Goal: Task Accomplishment & Management: Use online tool/utility

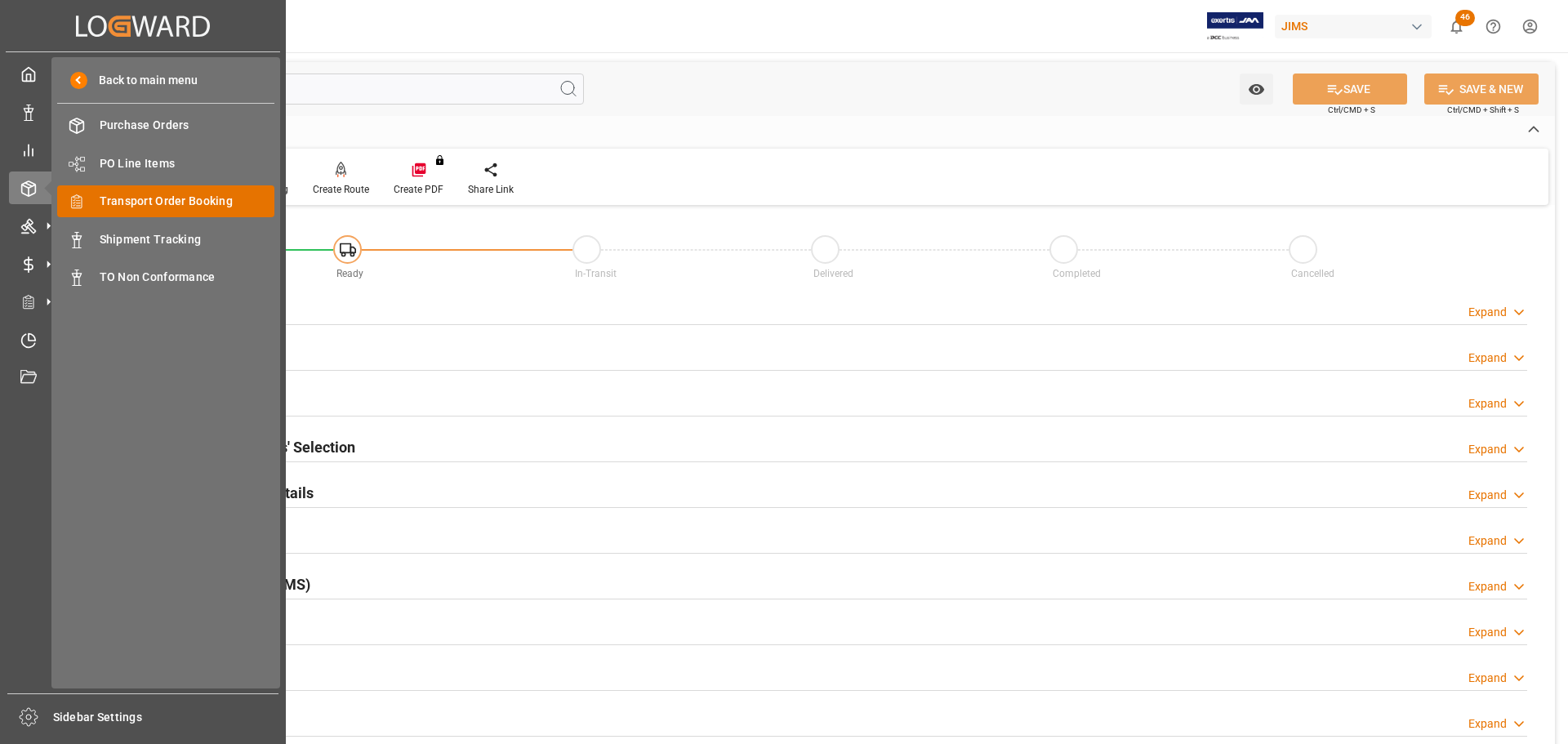
click at [176, 193] on span "Transport Order Booking" at bounding box center [187, 200] width 175 height 17
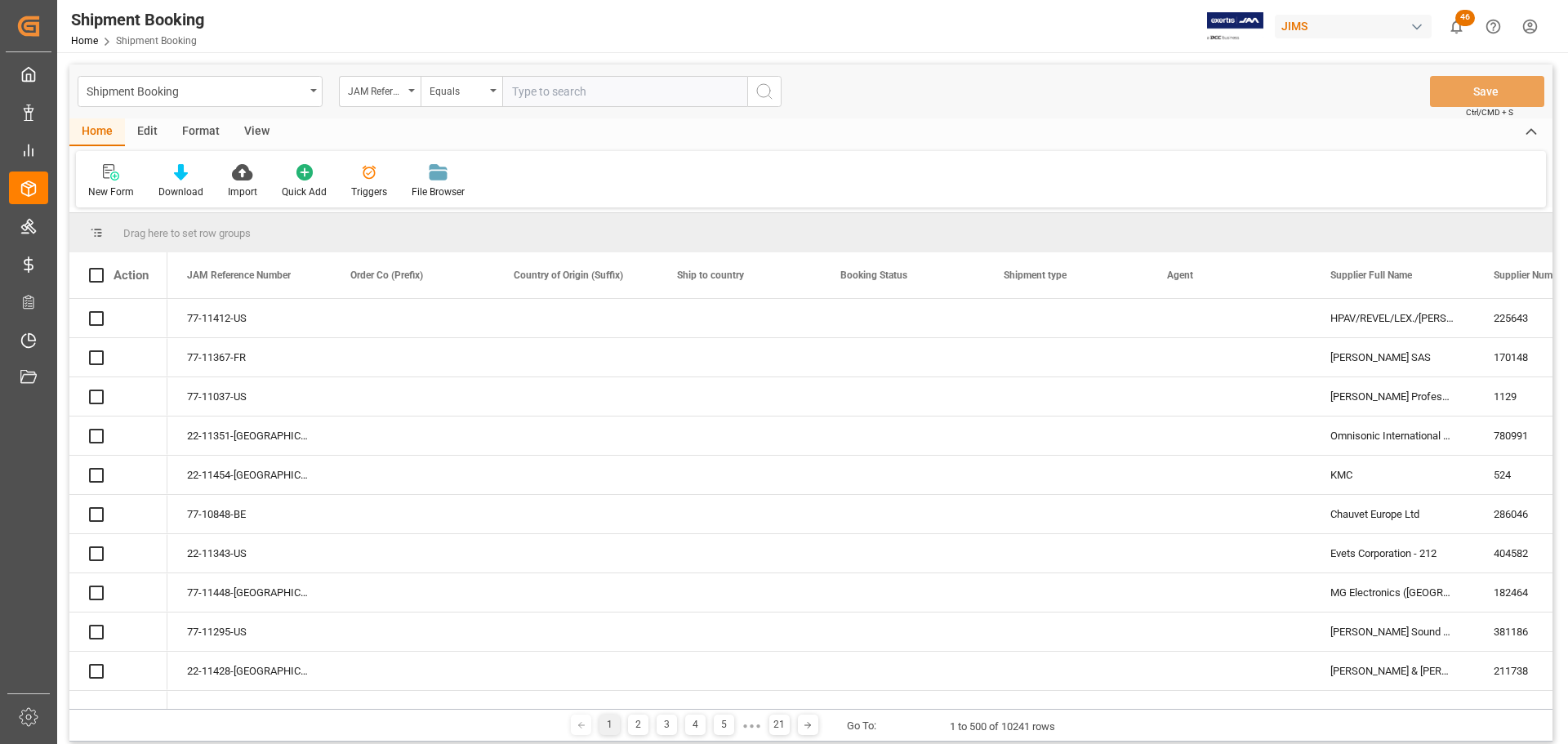
click at [581, 92] on input "text" at bounding box center [625, 91] width 245 height 31
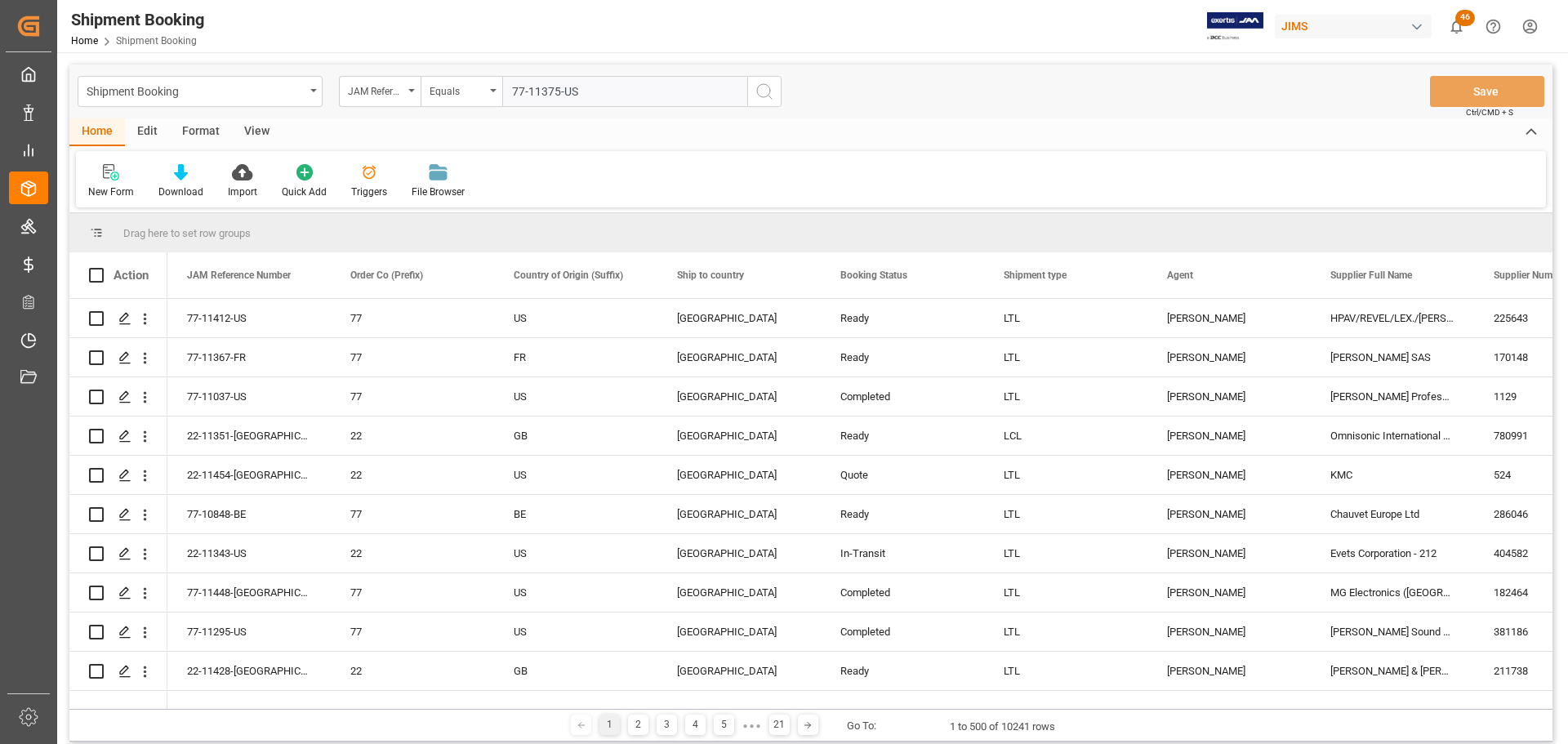
type input "77-11375-US"
click at [749, 89] on button "search button" at bounding box center [764, 91] width 34 height 31
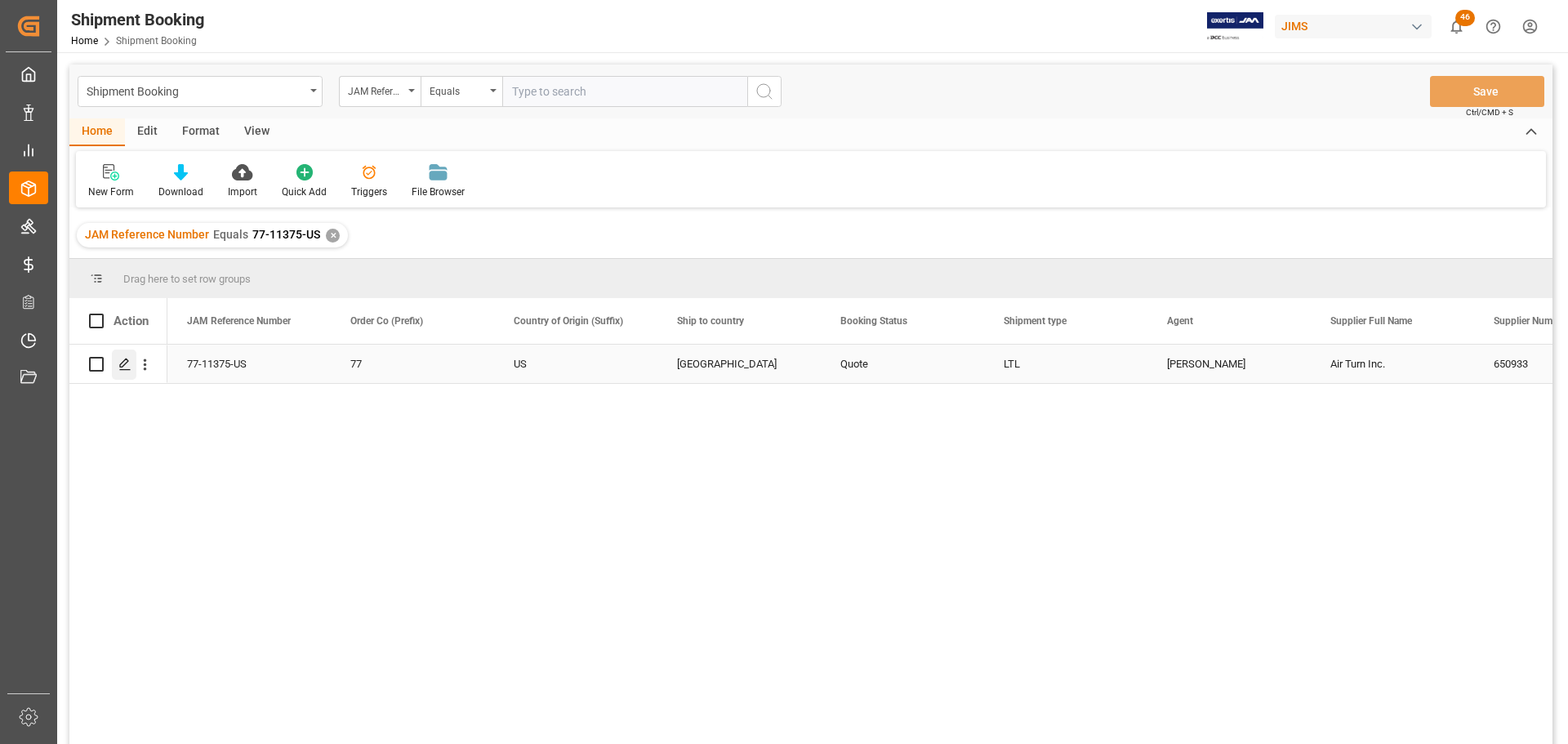
click at [131, 367] on icon "Press SPACE to select this row." at bounding box center [125, 364] width 13 height 13
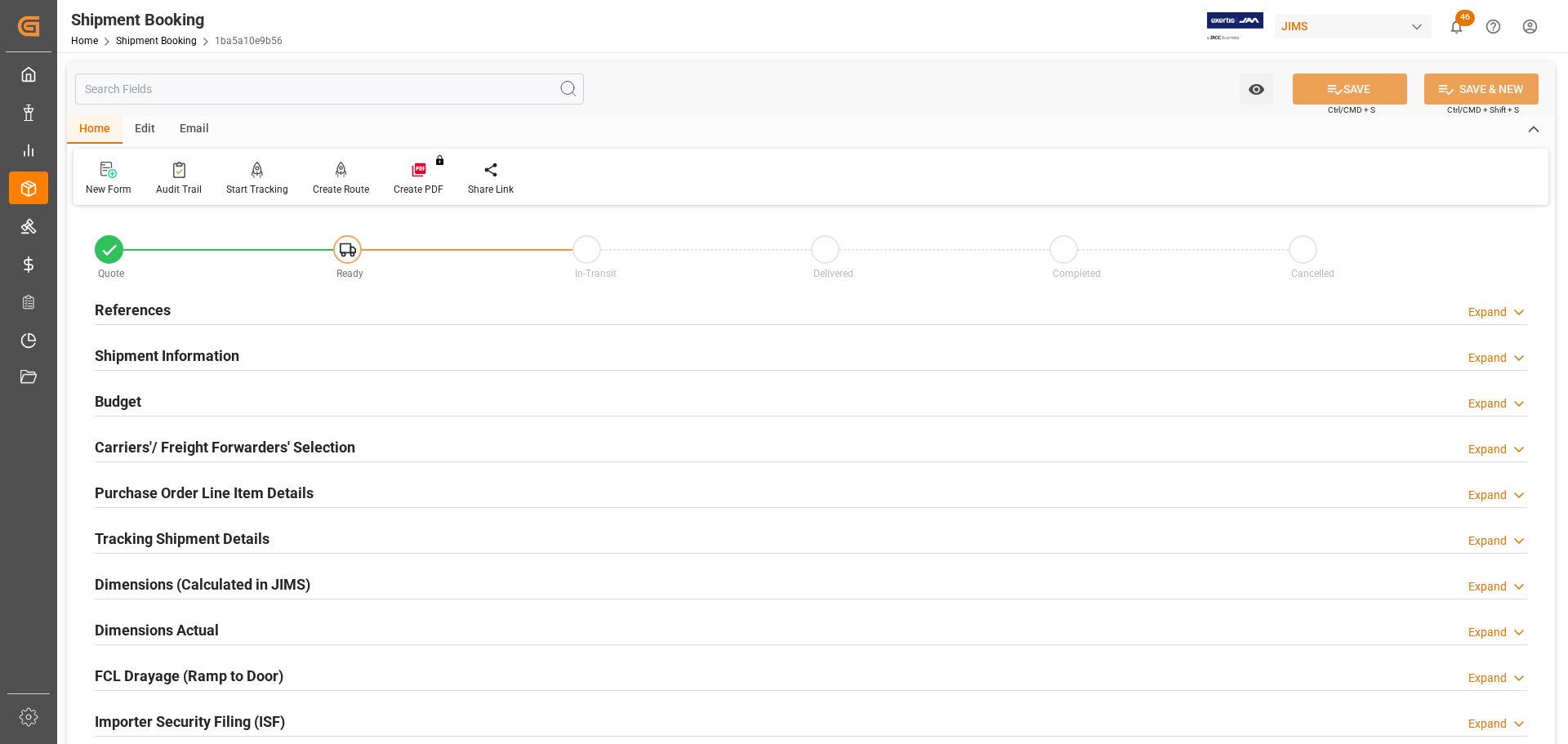
scroll to position [82, 0]
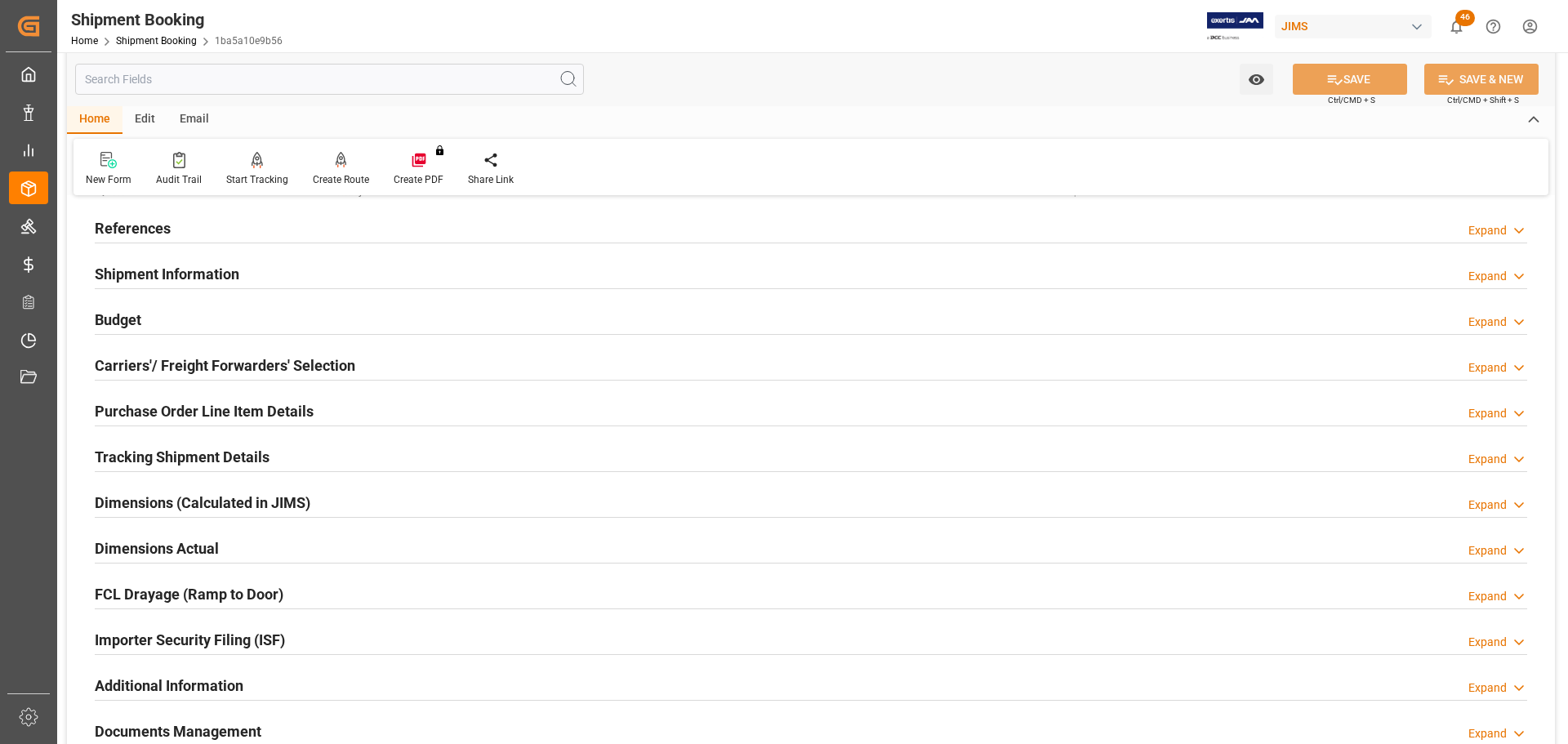
click at [249, 262] on div "Shipment Information Expand" at bounding box center [810, 272] width 1432 height 31
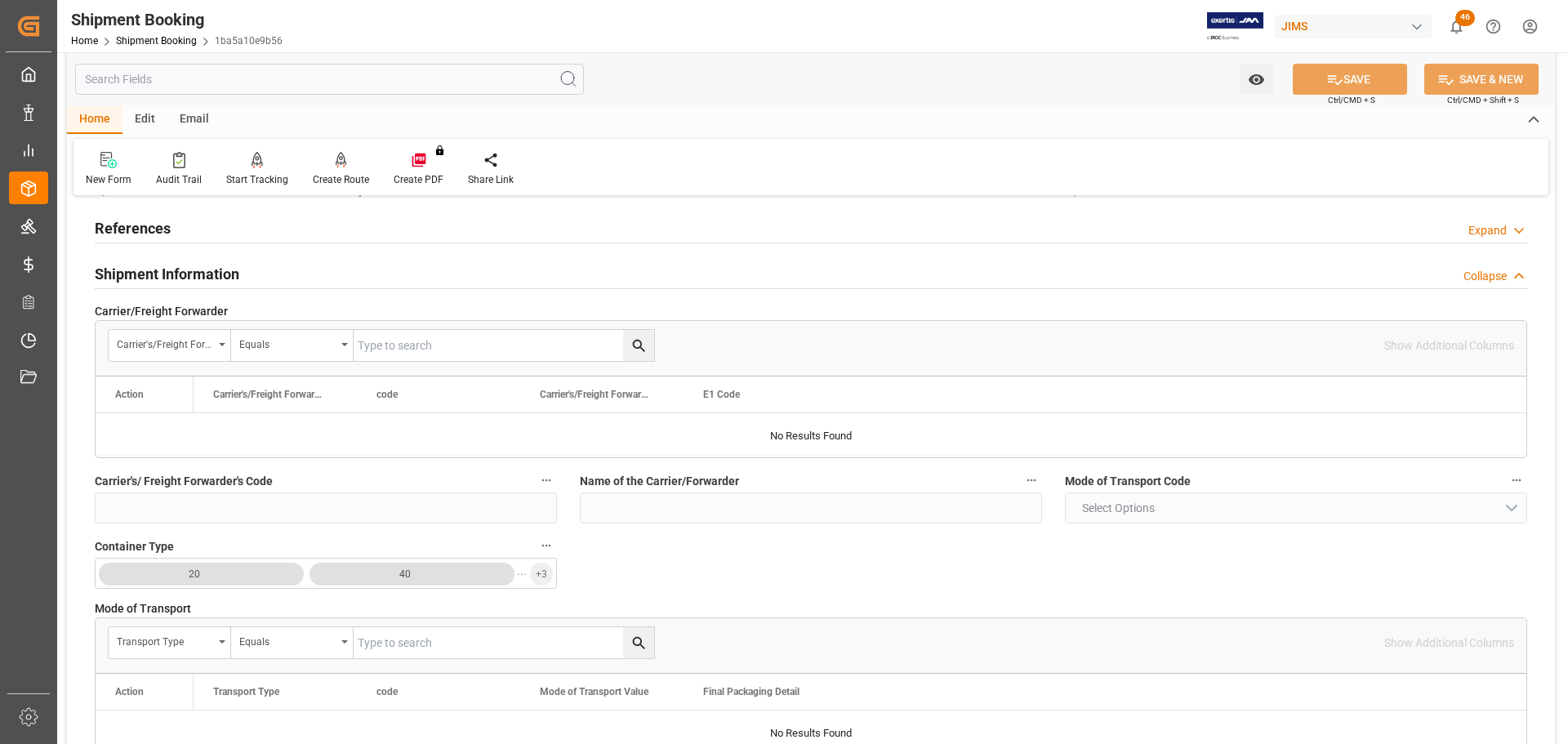
click at [249, 262] on div "Shipment Information Collapse" at bounding box center [810, 272] width 1432 height 31
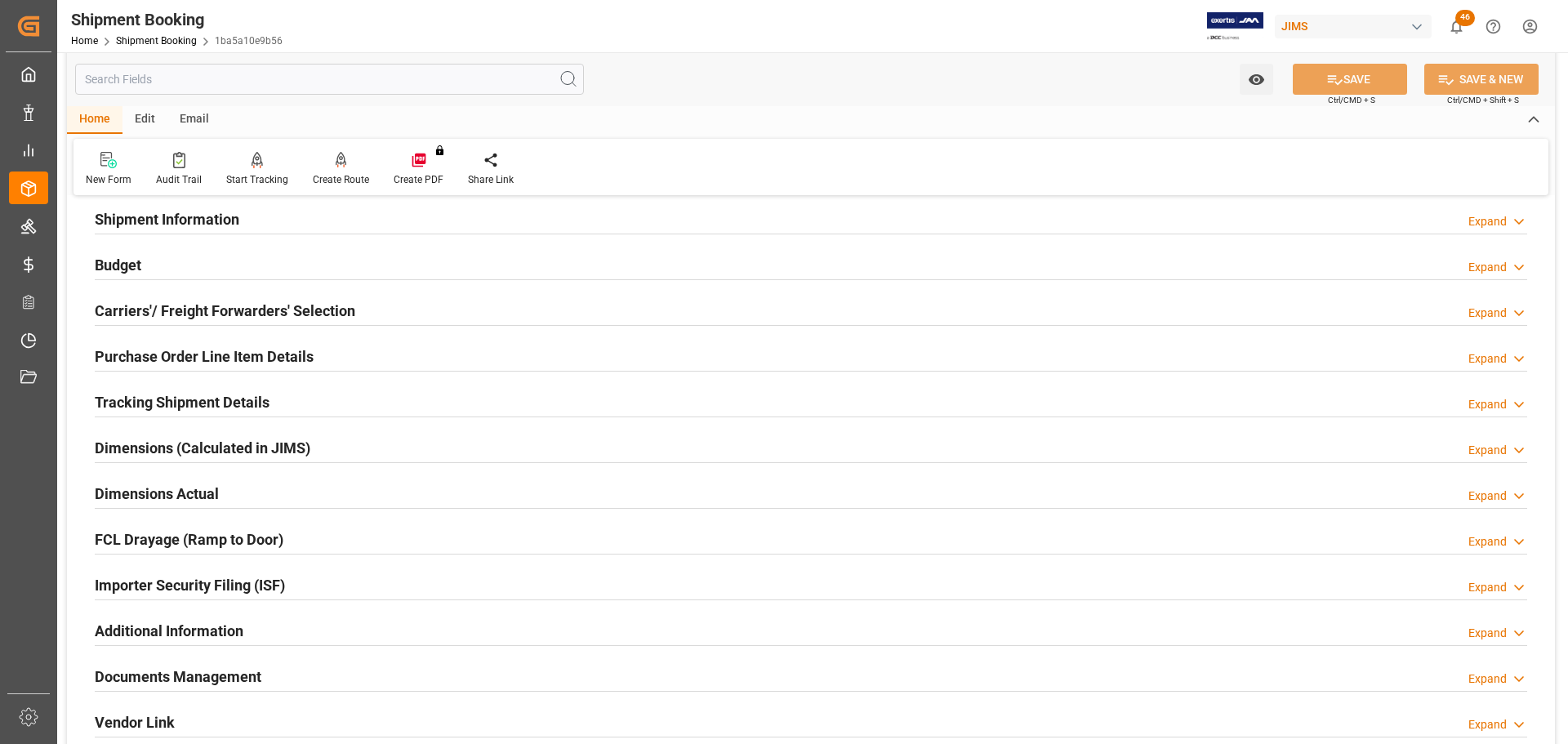
scroll to position [163, 0]
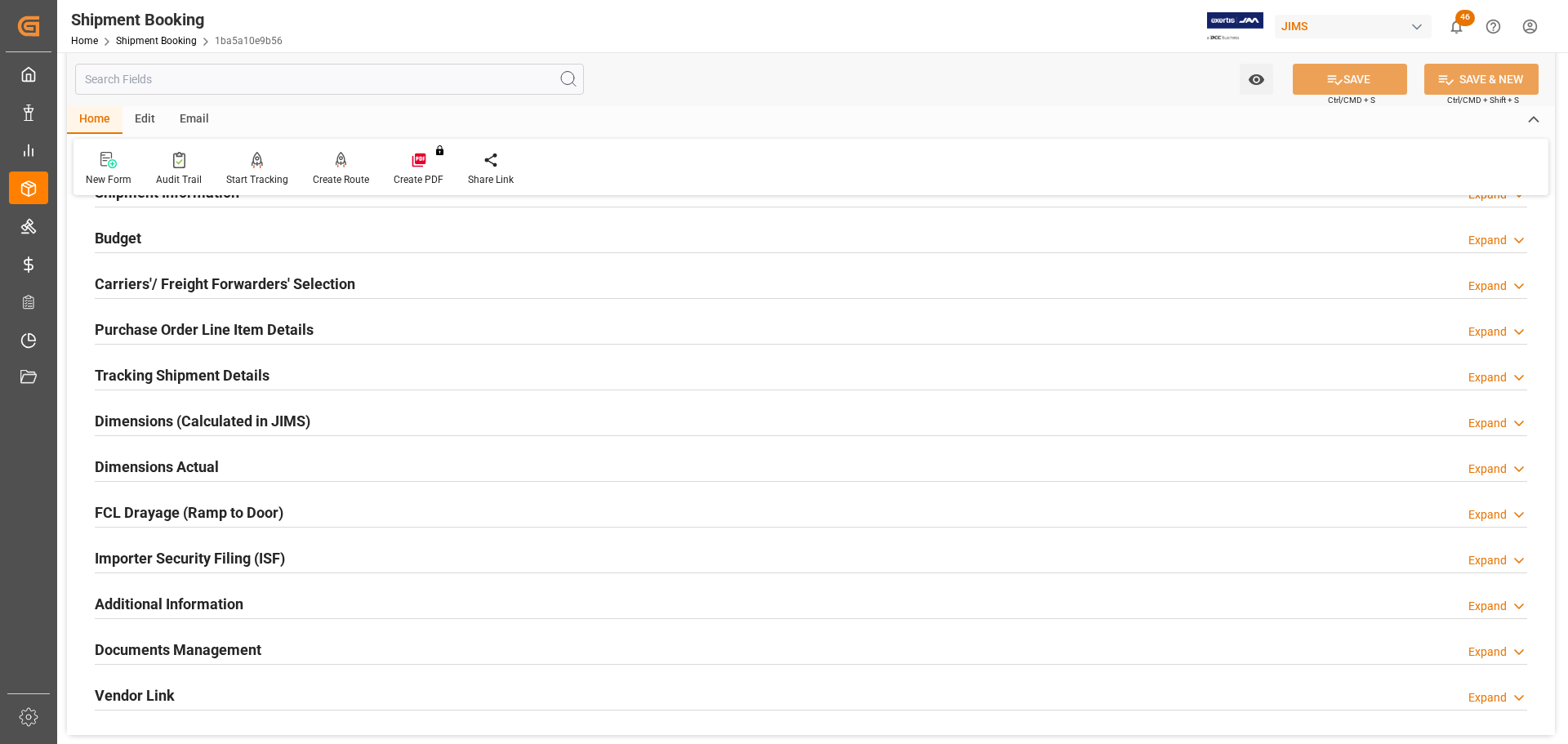
click at [251, 278] on h2 "Carriers'/ Freight Forwarders' Selection" at bounding box center [224, 284] width 260 height 22
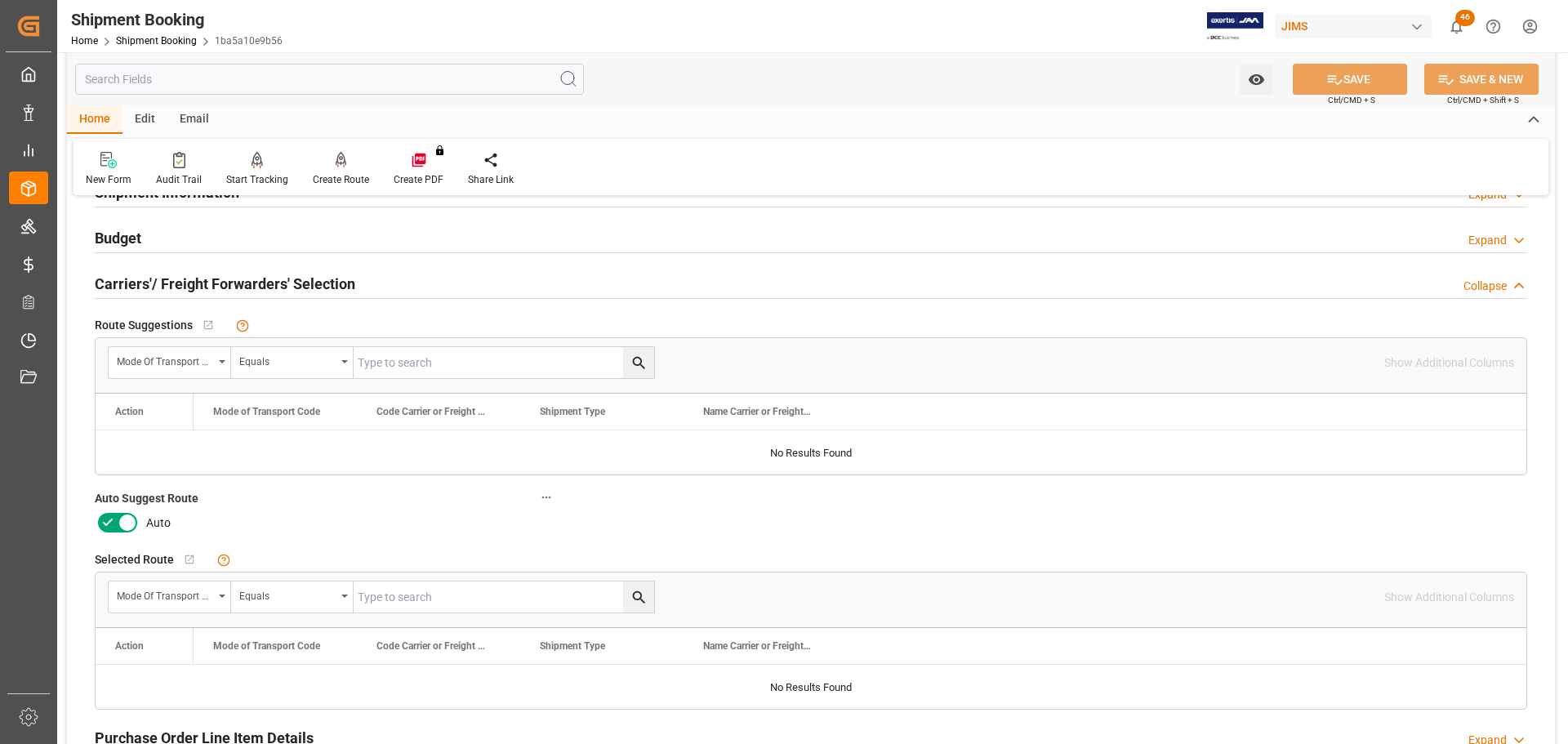
click at [124, 525] on icon at bounding box center [128, 523] width 20 height 20
click at [0, 0] on input "checkbox" at bounding box center [0, 0] width 0 height 0
click at [1313, 91] on button "SAVE" at bounding box center [1349, 79] width 115 height 31
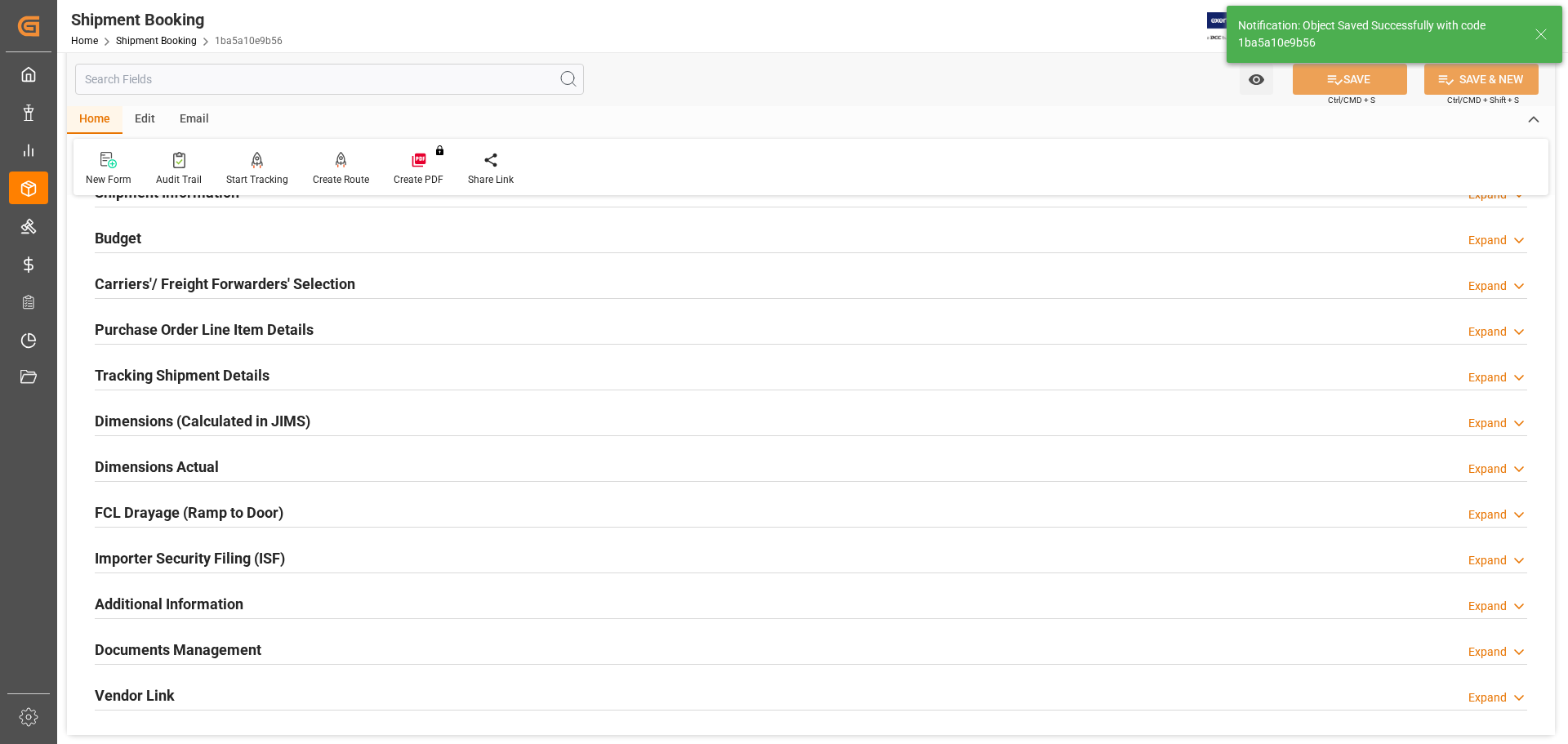
scroll to position [0, 0]
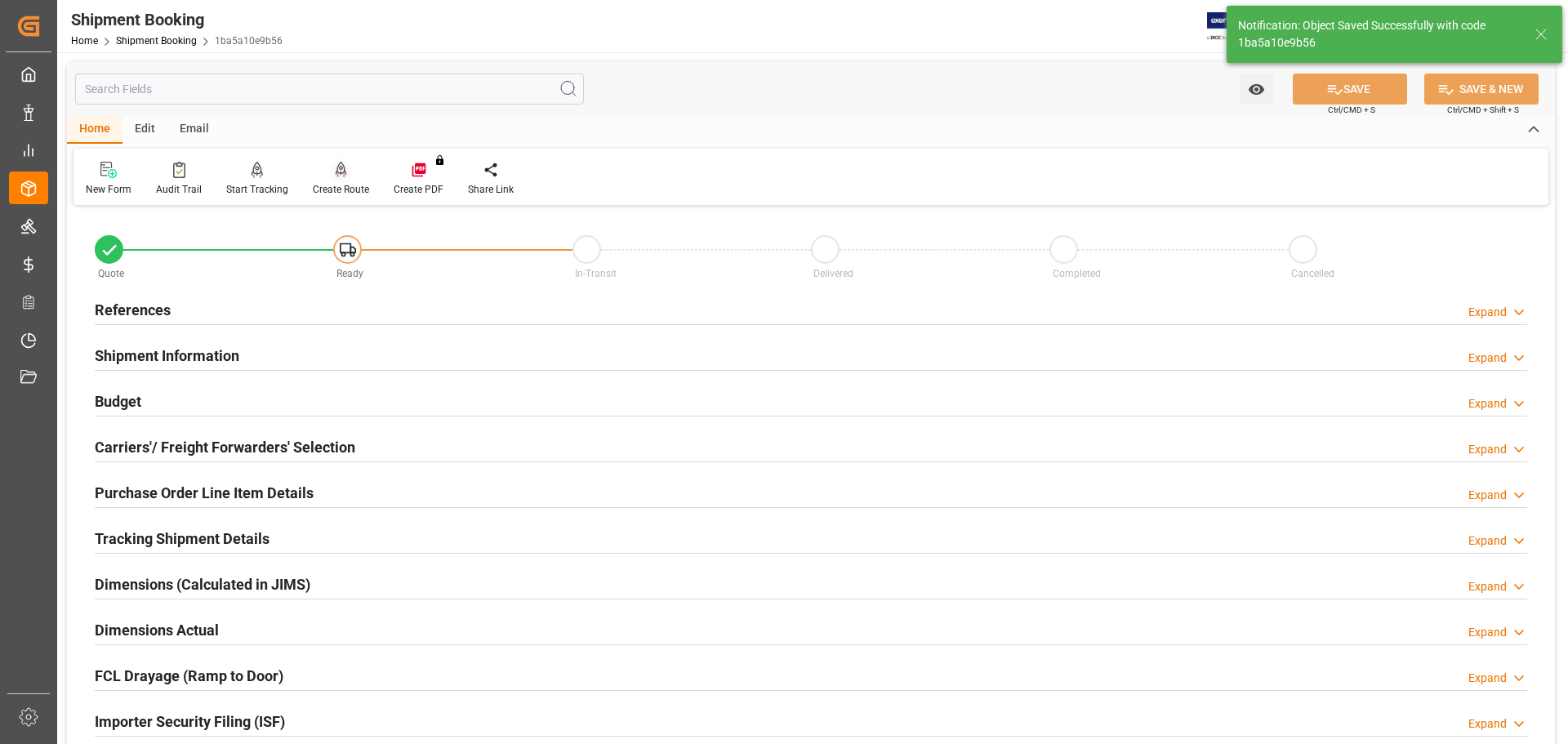
click at [345, 176] on div at bounding box center [341, 168] width 57 height 17
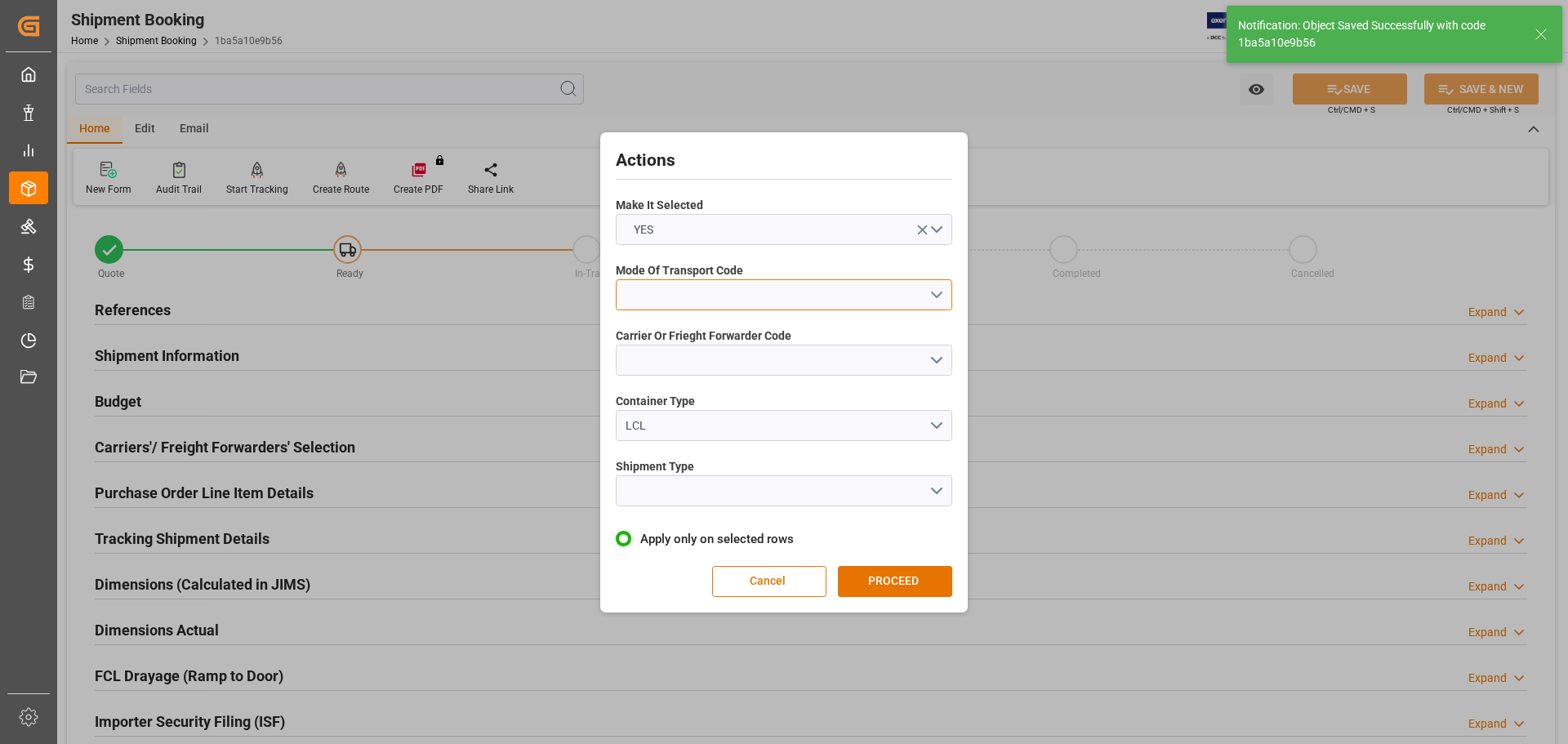
click at [700, 301] on button "open menu" at bounding box center [784, 294] width 337 height 31
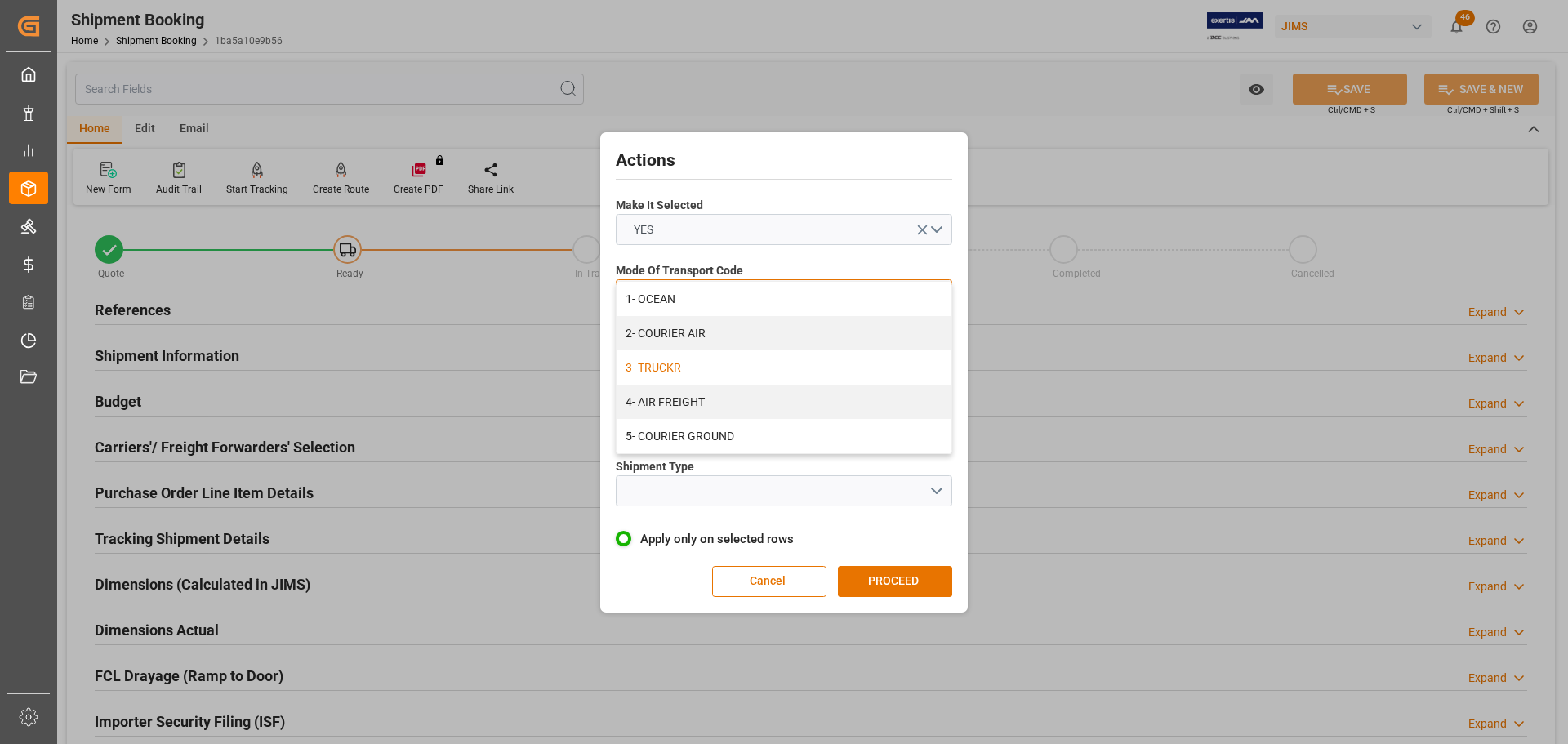
click at [695, 360] on div "3- TRUCKR" at bounding box center [784, 368] width 335 height 34
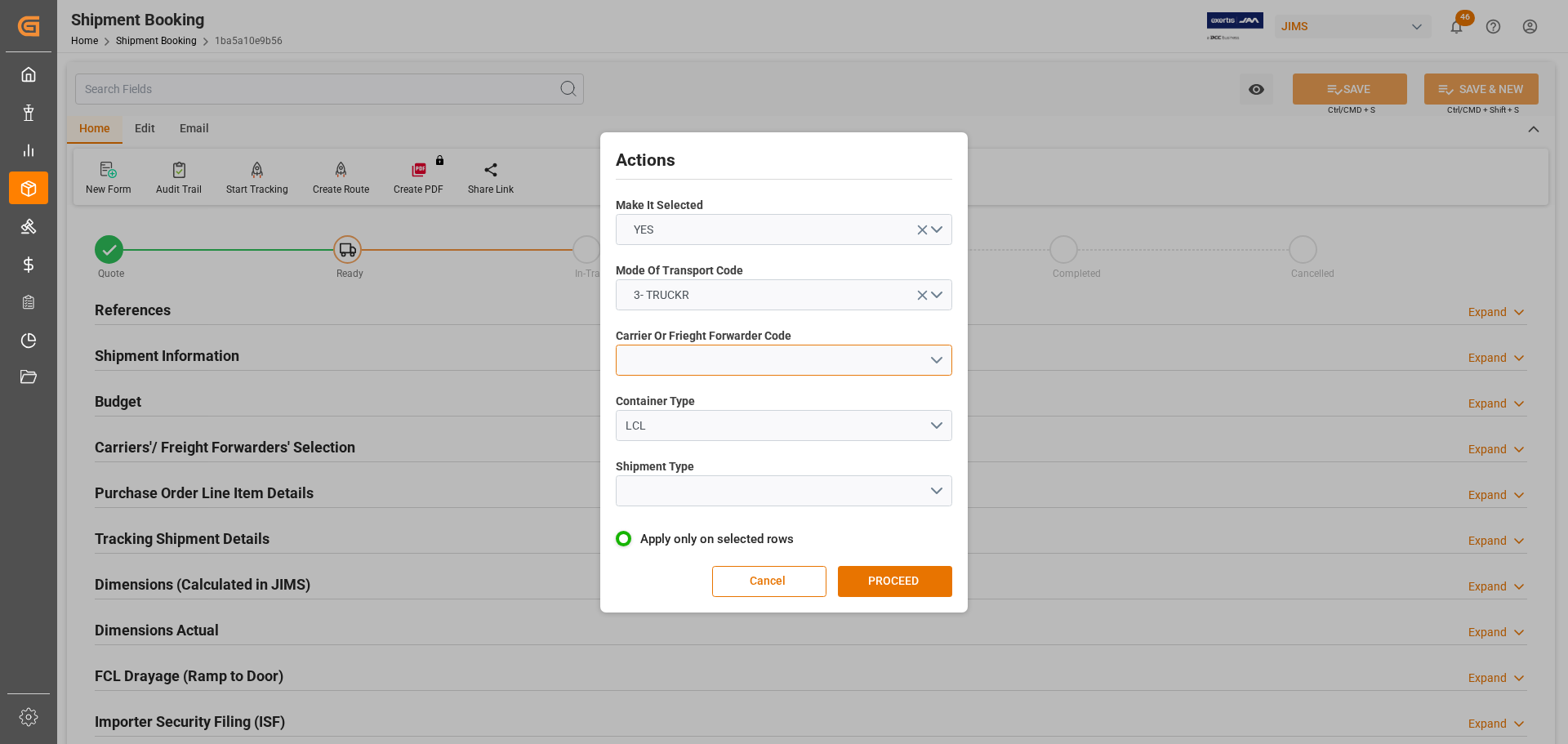
click at [695, 362] on button "open menu" at bounding box center [784, 360] width 337 height 31
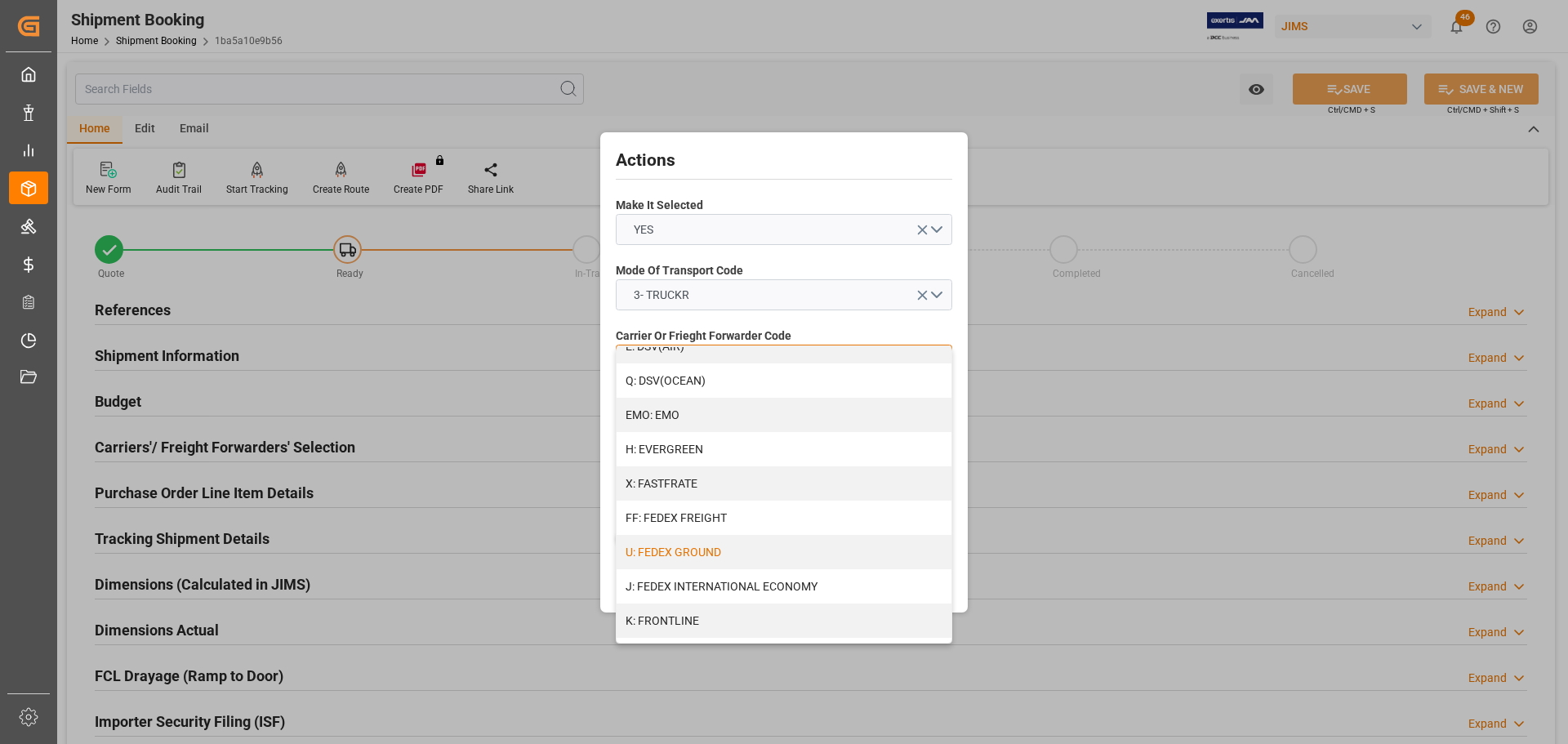
scroll to position [408, 0]
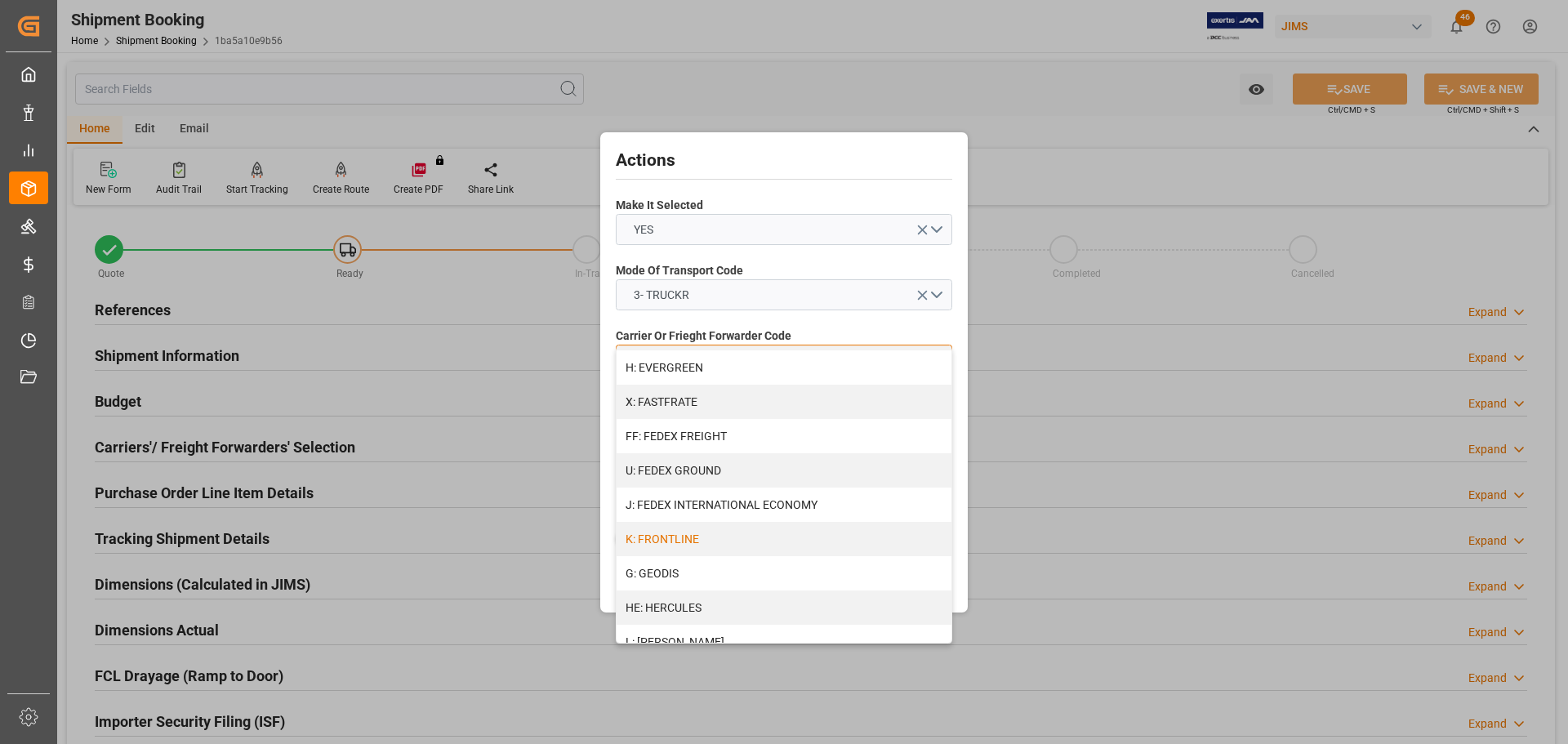
click at [723, 532] on div "K: FRONTLINE" at bounding box center [784, 539] width 335 height 34
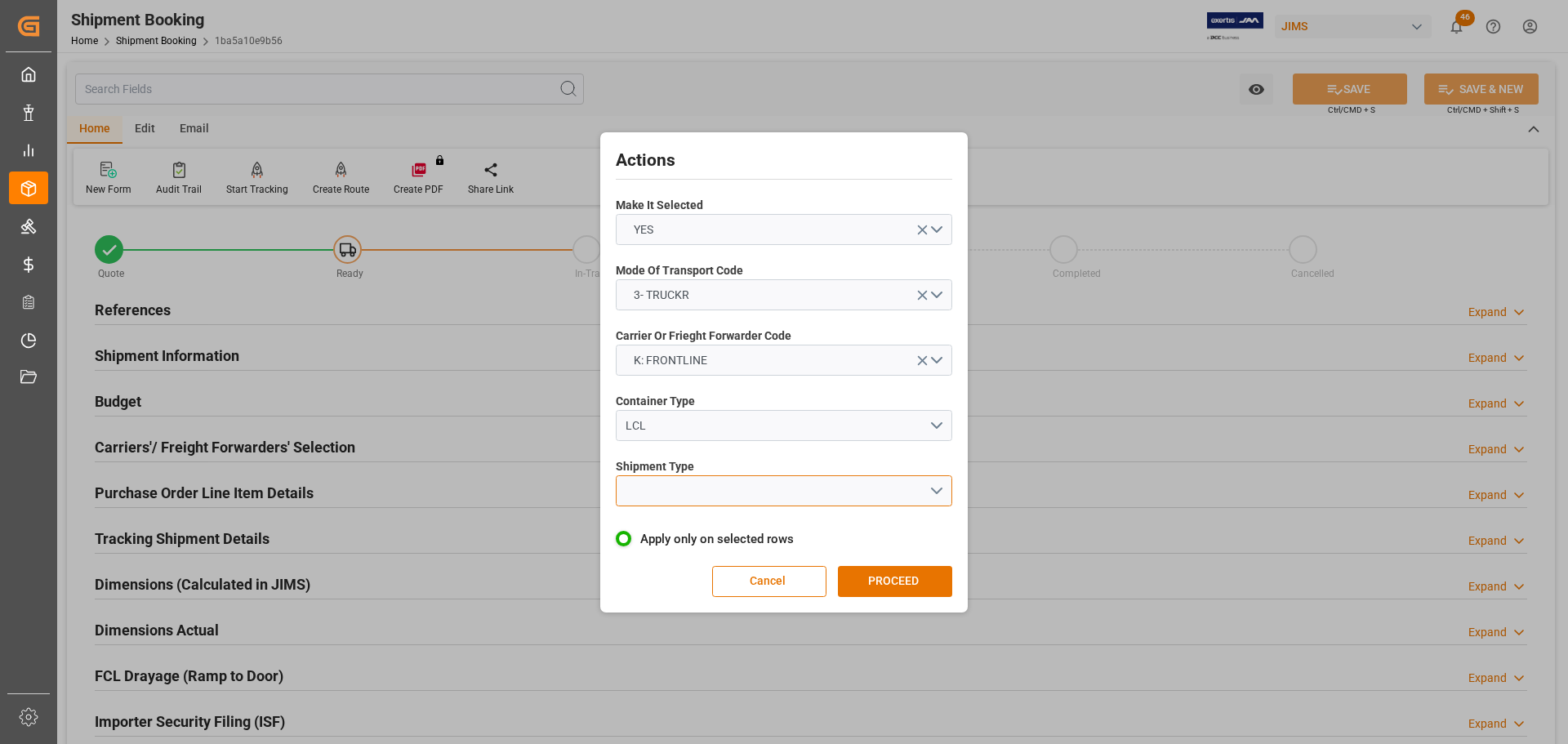
click at [713, 489] on button "open menu" at bounding box center [784, 490] width 337 height 31
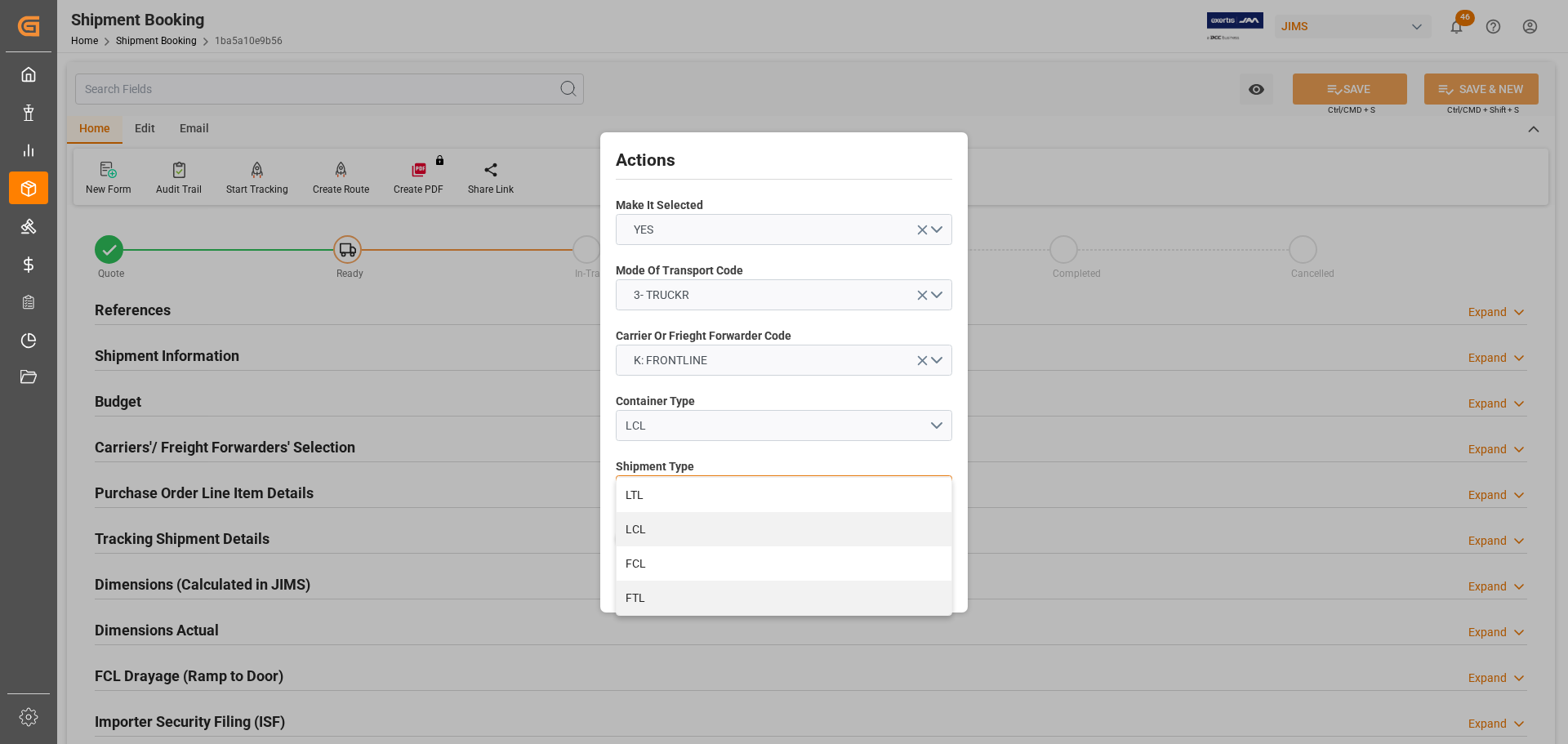
click at [713, 489] on div "LTL" at bounding box center [784, 494] width 335 height 34
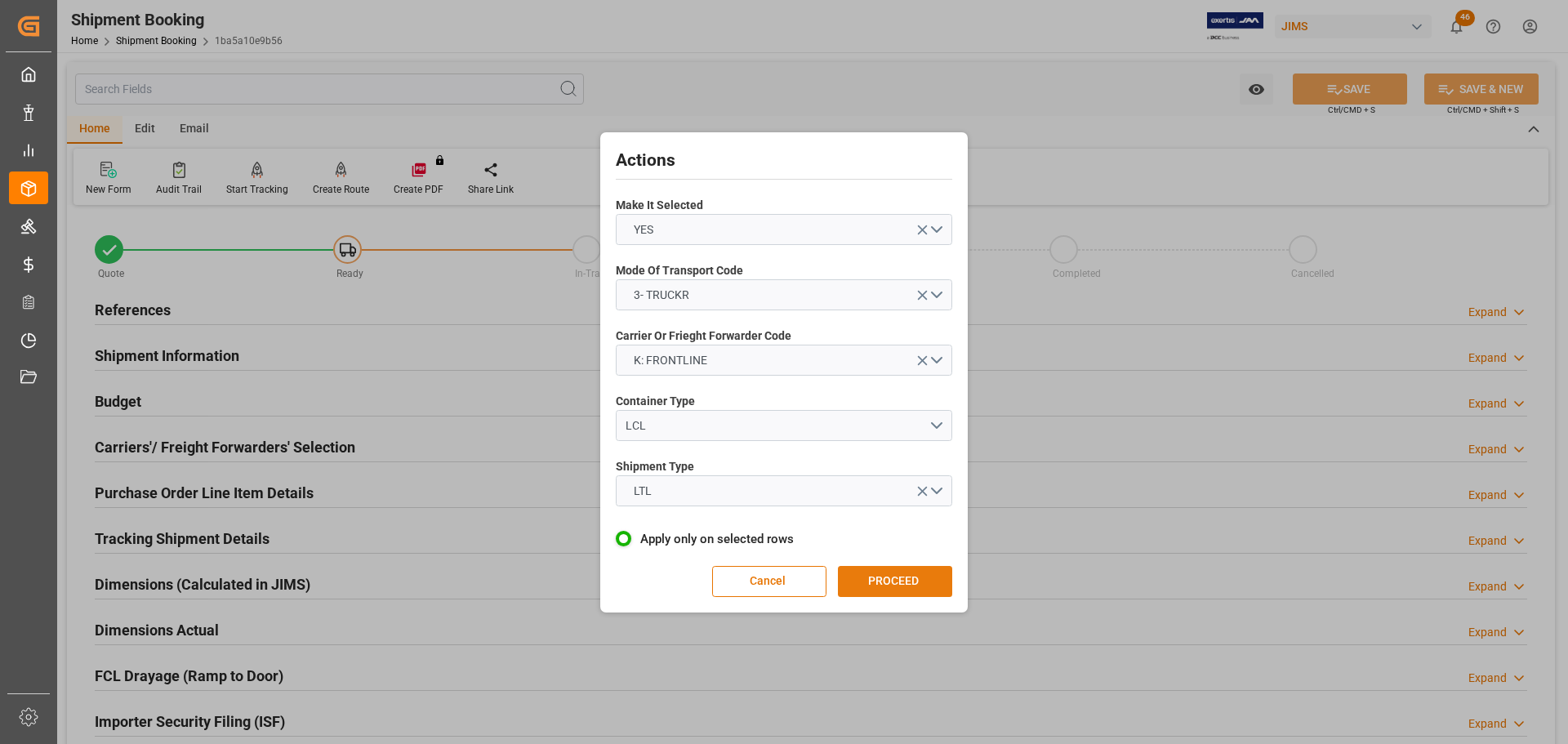
click at [870, 566] on button "PROCEED" at bounding box center [895, 581] width 115 height 31
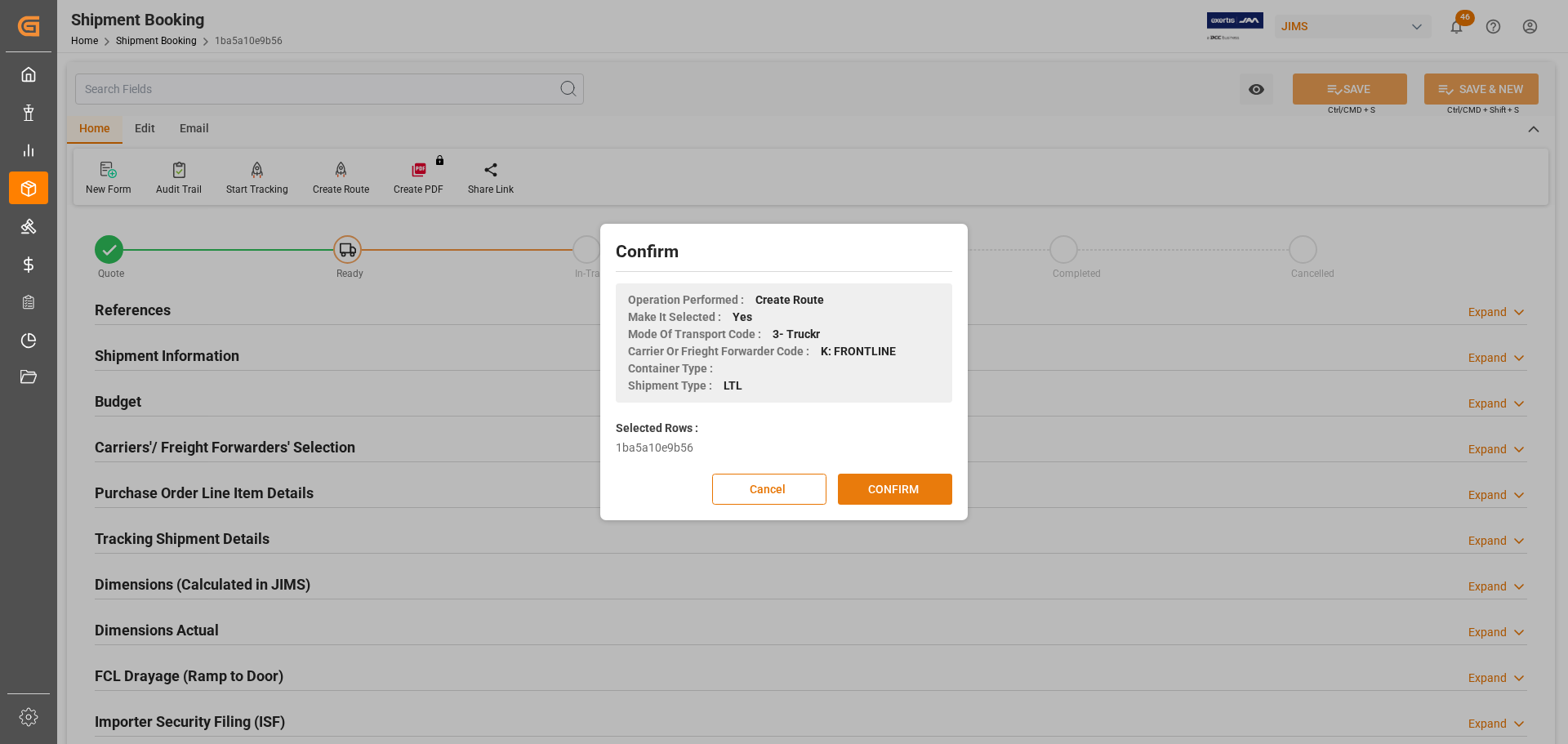
click at [870, 490] on button "CONFIRM" at bounding box center [895, 488] width 115 height 31
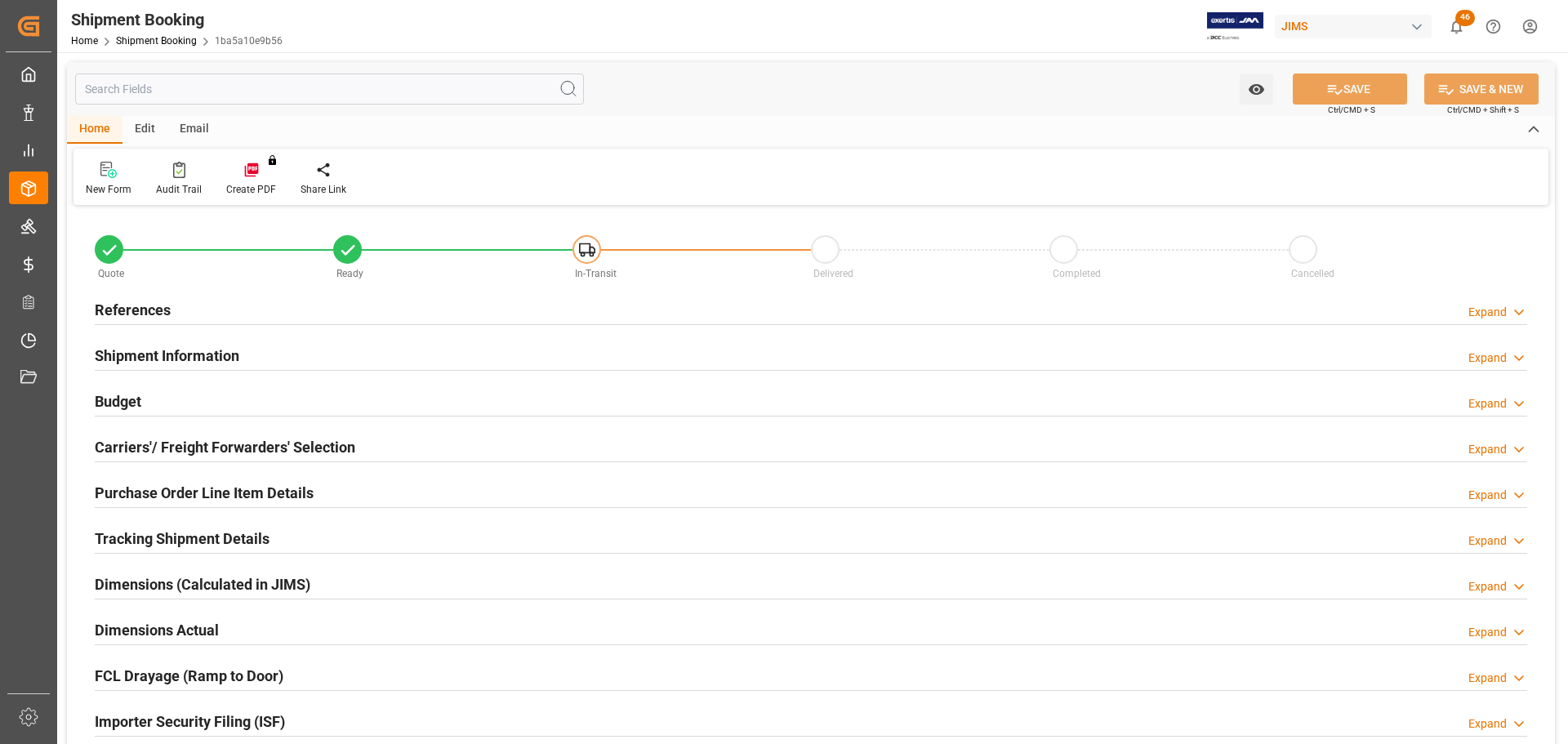
type input "0"
type input "[DATE]"
click at [246, 305] on div "References Expand" at bounding box center [810, 308] width 1432 height 31
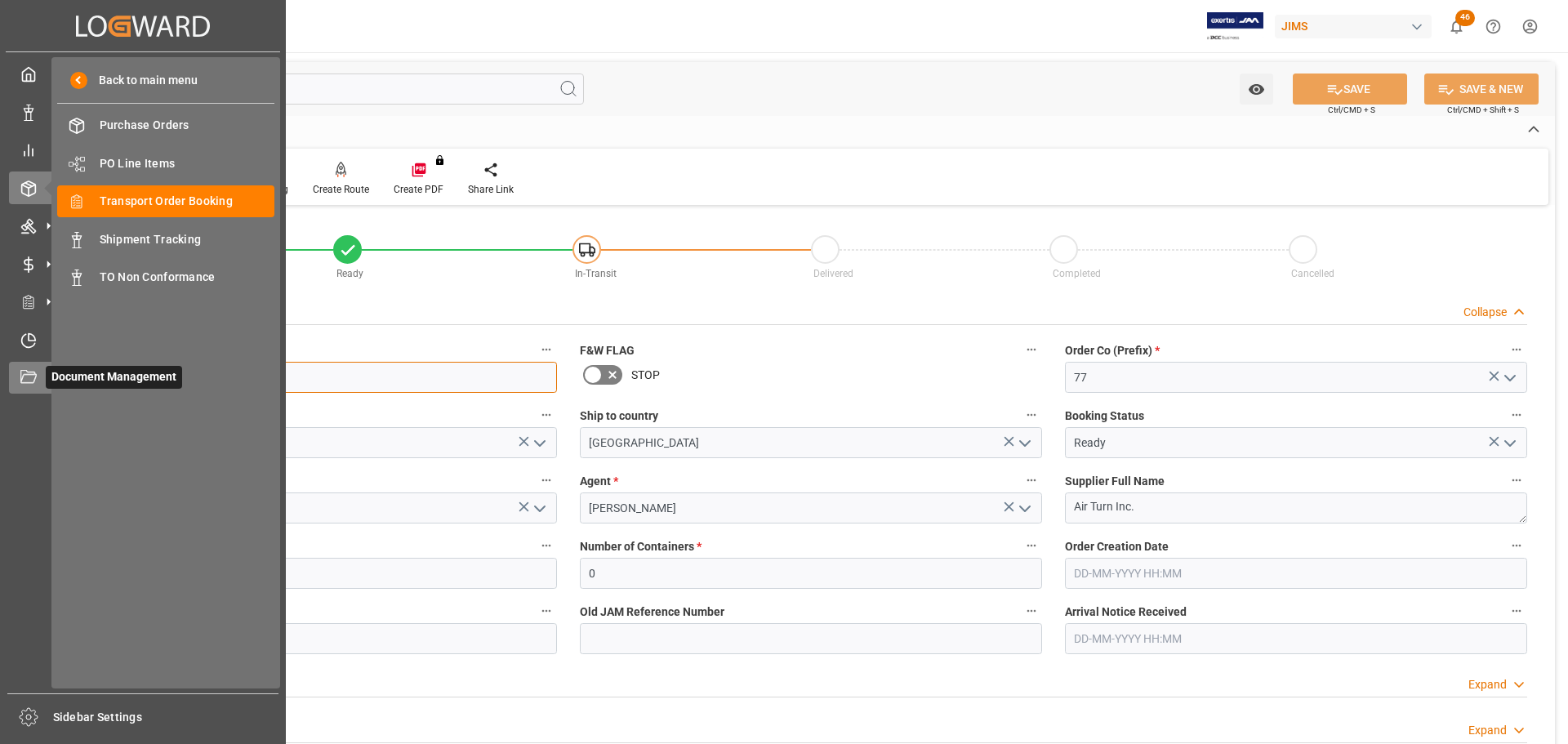
drag, startPoint x: 198, startPoint y: 387, endPoint x: 45, endPoint y: 385, distance: 153.0
click at [45, 385] on div "Created by potrace 1.15, written by Peter Selinger 2001-2017 Created by potrace…" at bounding box center [784, 372] width 1568 height 744
